Goal: Transaction & Acquisition: Purchase product/service

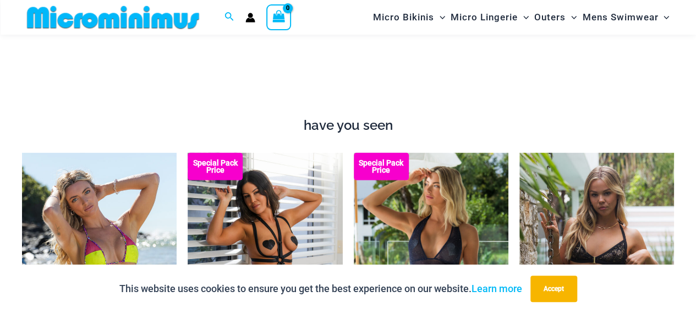
scroll to position [1200, 0]
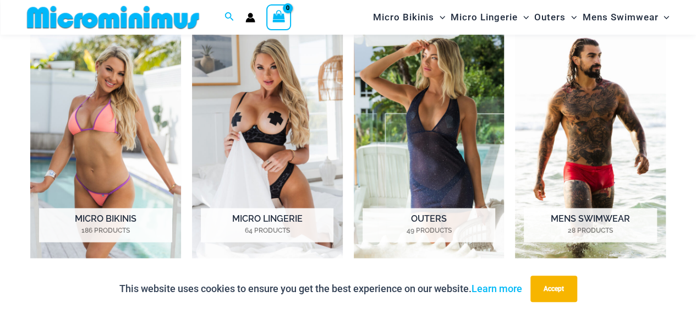
scroll to position [907, 0]
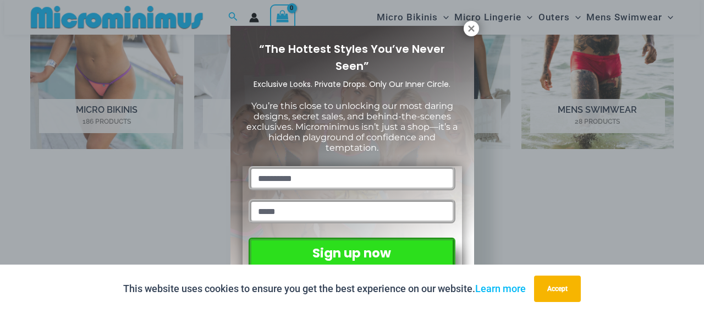
click at [99, 79] on div "“The Hottest Styles You’ve Never Seen” Exclusive Looks. Private Drops. Only Our…" at bounding box center [352, 156] width 704 height 313
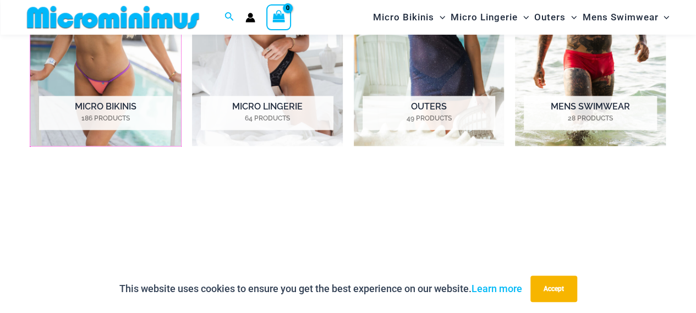
click at [99, 79] on img "Visit product category Micro Bikinis" at bounding box center [105, 29] width 151 height 234
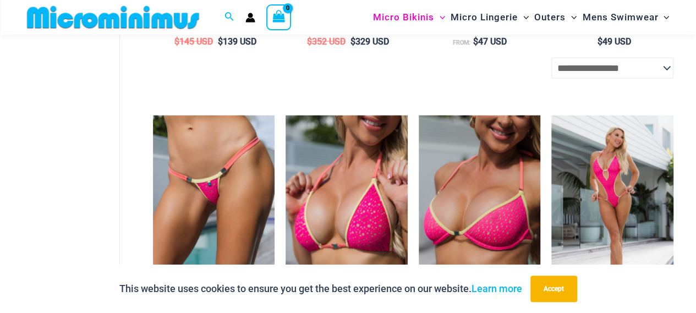
scroll to position [1243, 0]
